Goal: Browse casually: Explore the website without a specific task or goal

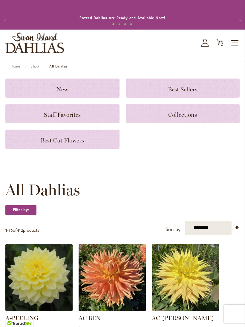
click at [235, 49] on span "Toggle Nav" at bounding box center [235, 43] width 9 height 12
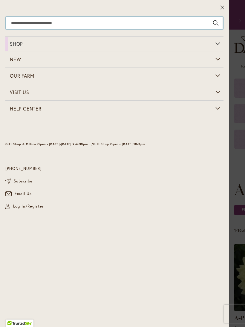
click at [190, 25] on input "Search" at bounding box center [114, 23] width 217 height 12
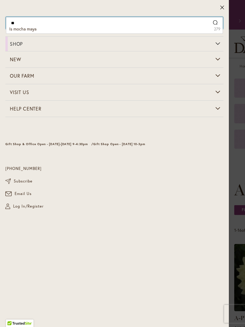
type input "*"
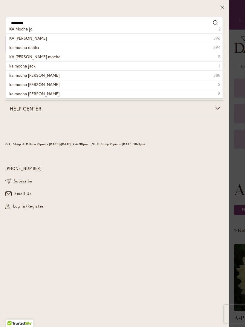
click at [60, 39] on li "KA Mocha Jo Dahlia 396" at bounding box center [114, 37] width 216 height 9
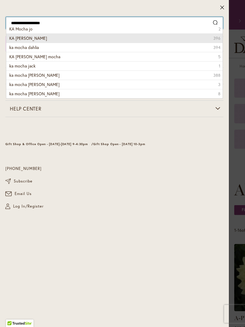
type input "**********"
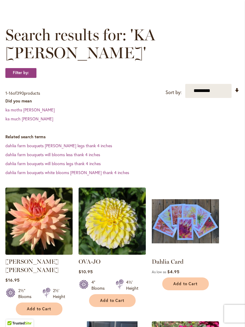
scroll to position [66, 0]
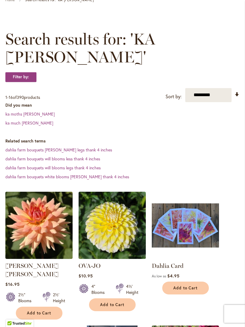
click at [187, 180] on dd "dahlia farm bouquets white blooms [PERSON_NAME] thank 4 inches" at bounding box center [122, 177] width 234 height 6
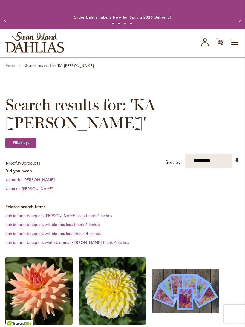
scroll to position [0, 0]
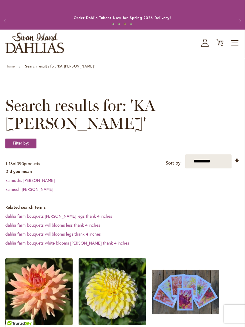
click at [235, 49] on span "Toggle Nav" at bounding box center [235, 43] width 9 height 12
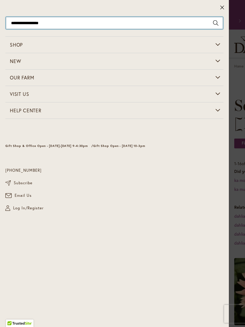
click at [99, 23] on input "**********" at bounding box center [114, 23] width 217 height 12
type input "**********"
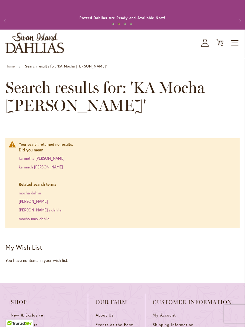
click at [24, 213] on link "Katie’s dahlia" at bounding box center [40, 210] width 43 height 5
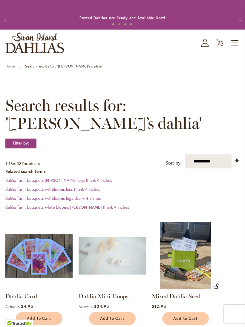
click at [233, 49] on span "Toggle Nav" at bounding box center [235, 43] width 9 height 12
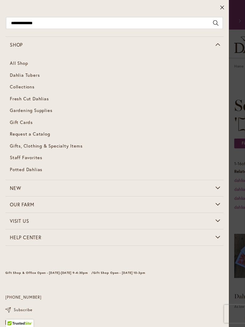
click at [32, 75] on span "Dahlia Tubers" at bounding box center [25, 75] width 30 height 6
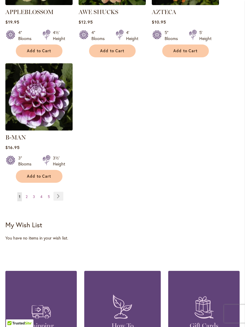
scroll to position [816, 0]
click at [41, 198] on link "Page 4" at bounding box center [41, 196] width 5 height 9
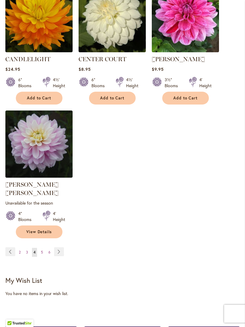
scroll to position [771, 0]
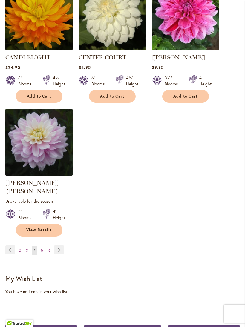
click at [21, 250] on link "Page 2" at bounding box center [19, 250] width 5 height 9
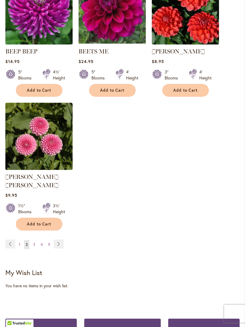
scroll to position [770, 0]
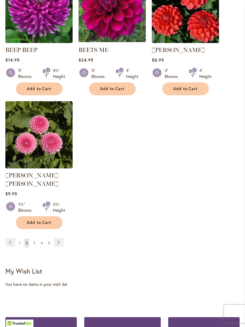
click at [34, 241] on span "3" at bounding box center [34, 243] width 2 height 4
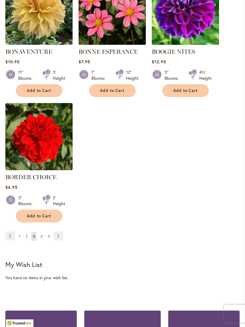
scroll to position [769, 0]
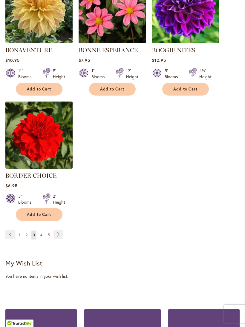
click at [49, 237] on span "5" at bounding box center [49, 235] width 2 height 4
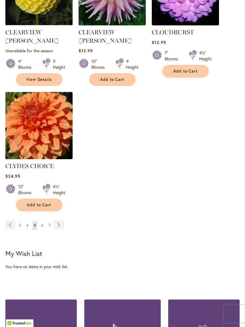
scroll to position [796, 0]
click at [44, 221] on link "Page 6" at bounding box center [42, 225] width 5 height 9
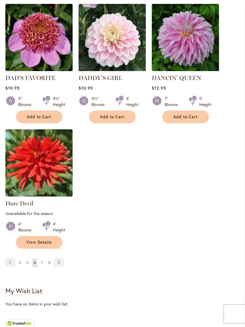
scroll to position [767, 0]
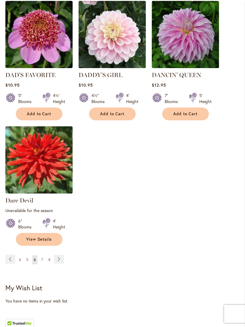
click at [44, 257] on link "Page 7" at bounding box center [42, 259] width 5 height 9
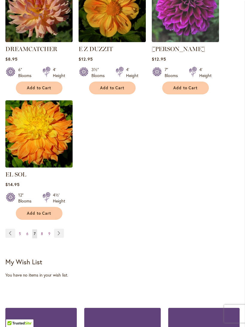
scroll to position [781, 0]
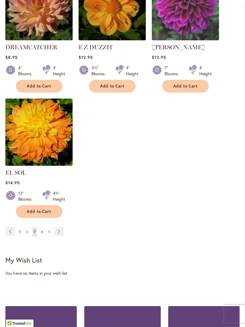
click at [42, 232] on link "Page 8" at bounding box center [41, 232] width 5 height 9
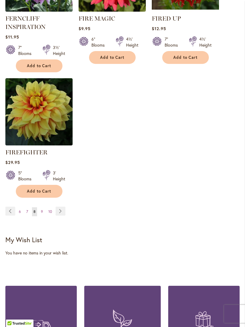
scroll to position [822, 0]
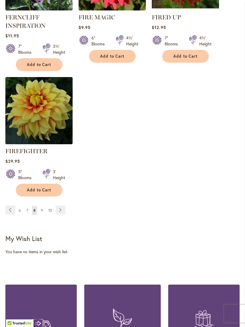
click at [44, 214] on link "Page 9" at bounding box center [41, 210] width 5 height 9
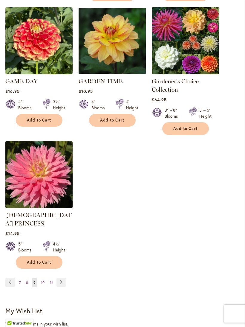
scroll to position [764, 0]
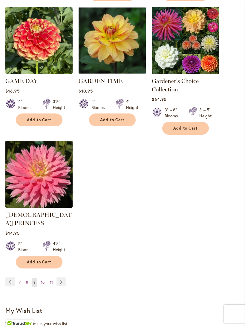
click at [45, 278] on link "Page 10" at bounding box center [42, 282] width 7 height 9
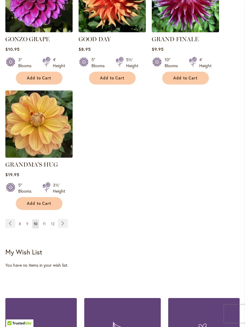
scroll to position [789, 0]
click at [46, 223] on link "Page 11" at bounding box center [44, 223] width 6 height 9
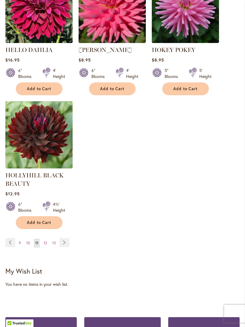
scroll to position [793, 0]
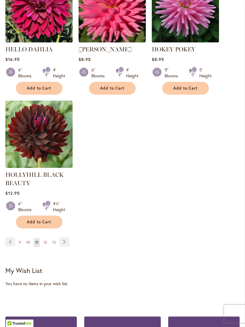
click at [47, 245] on span "12" at bounding box center [45, 242] width 3 height 4
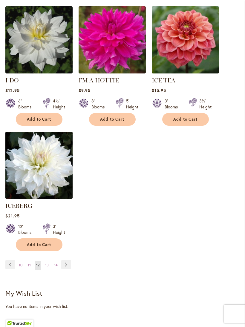
scroll to position [754, 0]
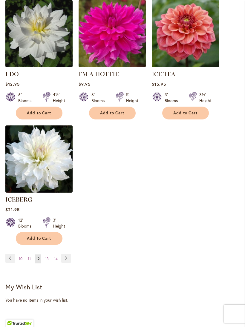
click at [47, 256] on span "13" at bounding box center [47, 258] width 4 height 4
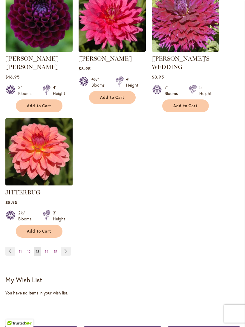
scroll to position [775, 0]
click at [48, 249] on span "14" at bounding box center [47, 251] width 4 height 4
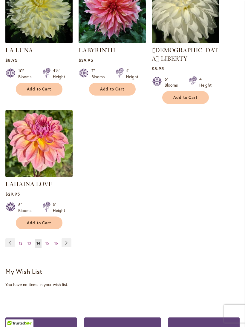
scroll to position [770, 0]
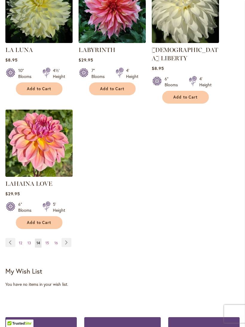
click at [48, 241] on span "15" at bounding box center [47, 243] width 4 height 4
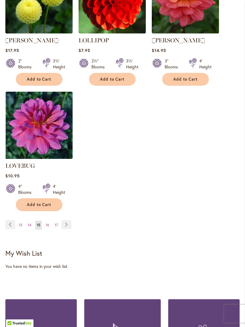
scroll to position [796, 0]
click at [50, 221] on link "Page 16" at bounding box center [47, 225] width 7 height 9
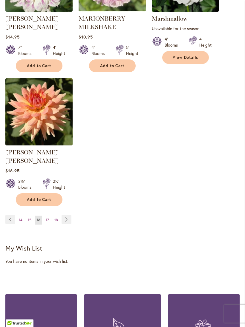
scroll to position [809, 0]
click at [48, 218] on span "17" at bounding box center [47, 220] width 3 height 4
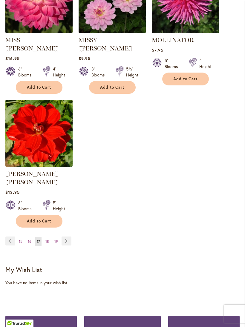
scroll to position [779, 0]
click at [47, 239] on span "18" at bounding box center [47, 241] width 4 height 4
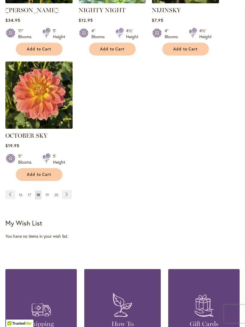
scroll to position [808, 0]
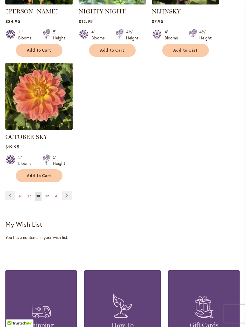
click at [50, 201] on link "Page 19" at bounding box center [47, 196] width 7 height 9
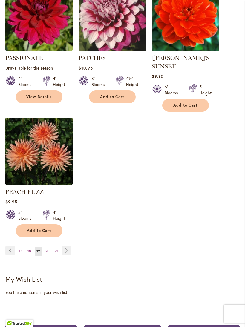
scroll to position [770, 0]
click at [49, 249] on span "20" at bounding box center [47, 251] width 4 height 4
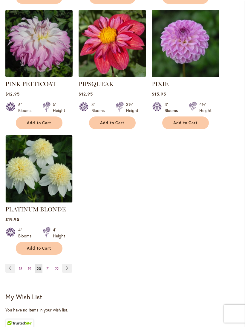
scroll to position [765, 0]
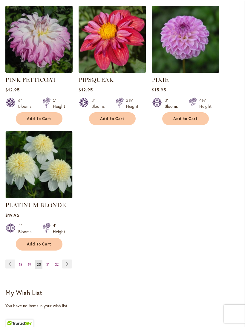
click at [49, 262] on span "21" at bounding box center [47, 264] width 3 height 4
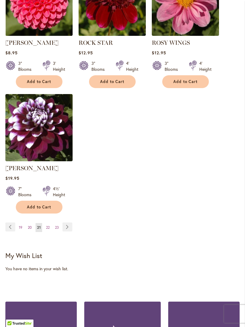
scroll to position [790, 0]
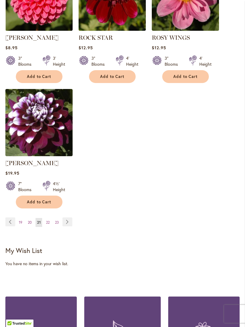
click at [50, 227] on link "Page 22" at bounding box center [47, 222] width 7 height 9
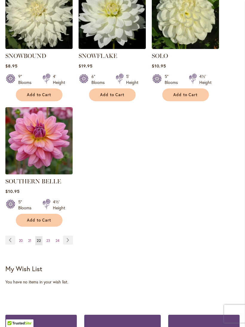
scroll to position [772, 0]
click at [49, 238] on span "23" at bounding box center [48, 240] width 4 height 4
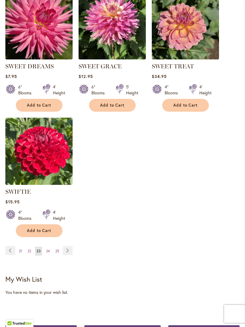
scroll to position [765, 0]
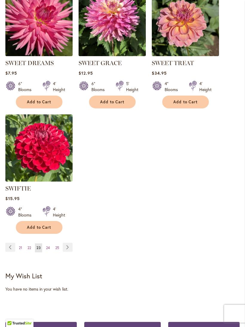
click at [51, 252] on link "Page 24" at bounding box center [47, 248] width 7 height 9
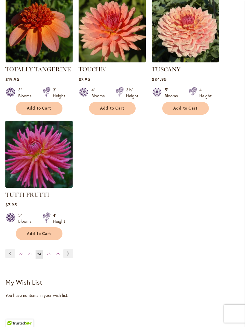
scroll to position [759, 0]
click at [52, 251] on link "Page 25" at bounding box center [48, 254] width 7 height 9
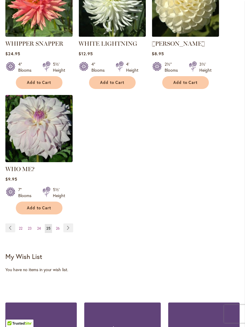
scroll to position [786, 0]
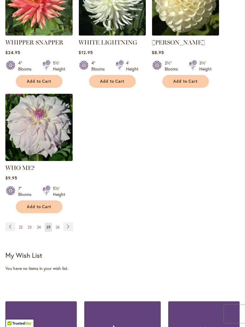
click at [59, 226] on span "26" at bounding box center [58, 227] width 4 height 4
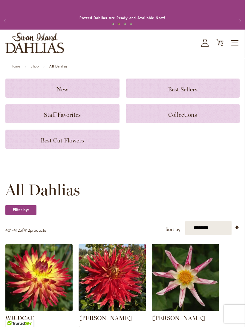
click at [89, 117] on h3 "Staff Favorites" at bounding box center [63, 113] width 100 height 7
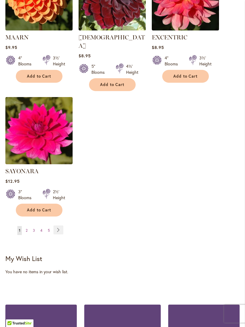
scroll to position [707, 0]
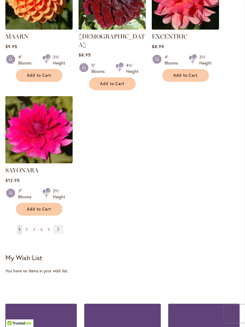
click at [29, 227] on link "Page 2" at bounding box center [26, 229] width 5 height 9
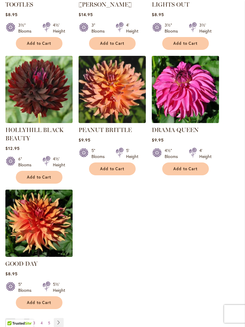
scroll to position [614, 0]
